Goal: Information Seeking & Learning: Understand process/instructions

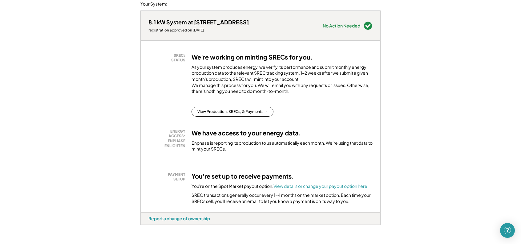
scroll to position [92, 0]
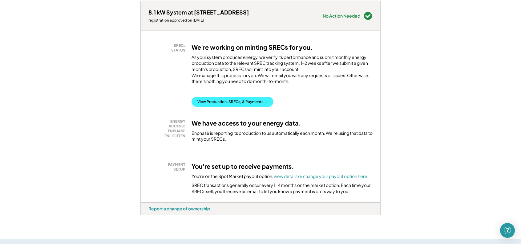
click at [242, 107] on button "View Production, SRECs, & Payments →" at bounding box center [233, 102] width 82 height 10
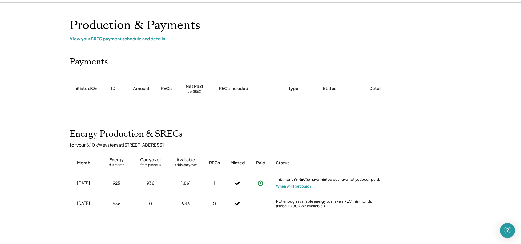
scroll to position [62, 0]
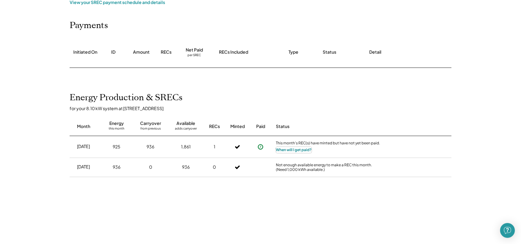
click at [307, 148] on button "When will I get paid?" at bounding box center [294, 150] width 36 height 6
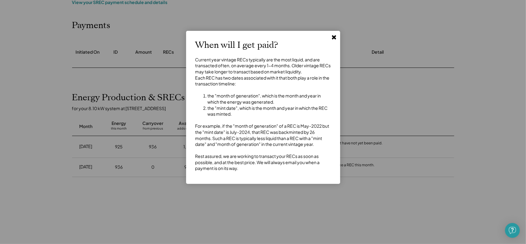
drag, startPoint x: 254, startPoint y: 122, endPoint x: 241, endPoint y: 127, distance: 13.3
click at [241, 127] on div "Current year vintage RECs typically are the most liquid, and are transacted oft…" at bounding box center [263, 114] width 136 height 115
click at [332, 37] on icon at bounding box center [334, 37] width 6 height 6
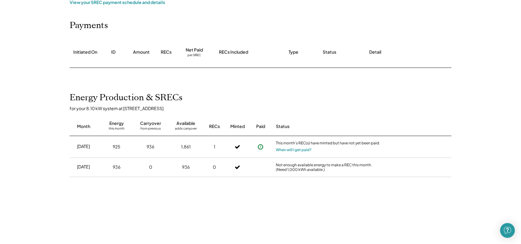
scroll to position [0, 0]
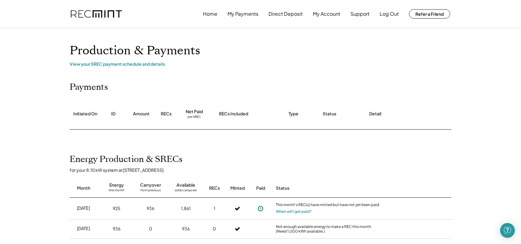
click at [134, 63] on div "View your SREC payment schedule and details" at bounding box center [261, 64] width 382 height 6
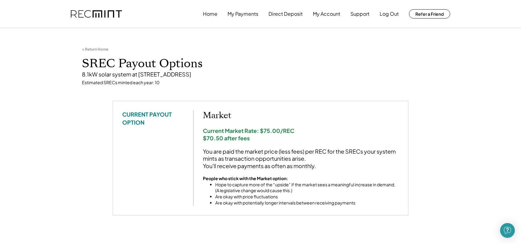
drag, startPoint x: 241, startPoint y: 113, endPoint x: 237, endPoint y: 112, distance: 4.9
click at [237, 111] on h2 "Market" at bounding box center [301, 115] width 196 height 10
drag, startPoint x: 237, startPoint y: 112, endPoint x: 244, endPoint y: 118, distance: 8.9
click at [244, 118] on h2 "Market" at bounding box center [301, 115] width 196 height 10
click at [232, 113] on h2 "Market" at bounding box center [301, 115] width 196 height 10
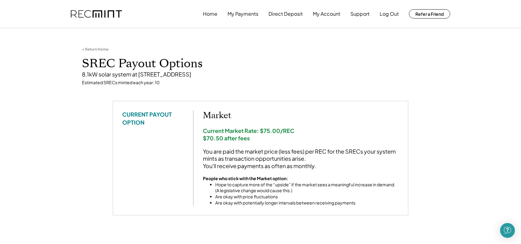
drag, startPoint x: 326, startPoint y: 166, endPoint x: 329, endPoint y: 165, distance: 3.4
click at [329, 165] on div "You are paid the market price (less fees) per REC for the SRECs your system min…" at bounding box center [301, 159] width 196 height 22
